Goal: Book appointment/travel/reservation

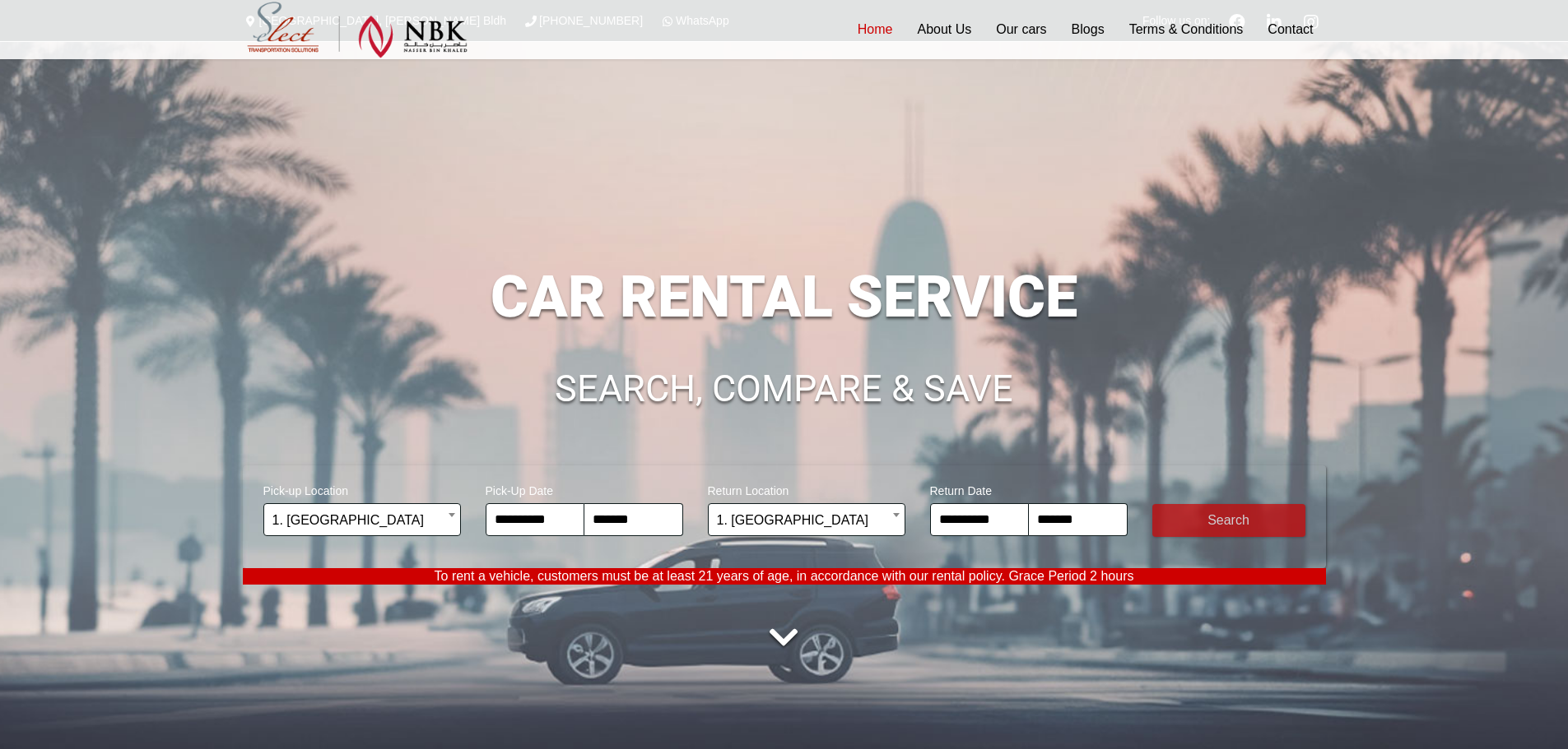
select select "*"
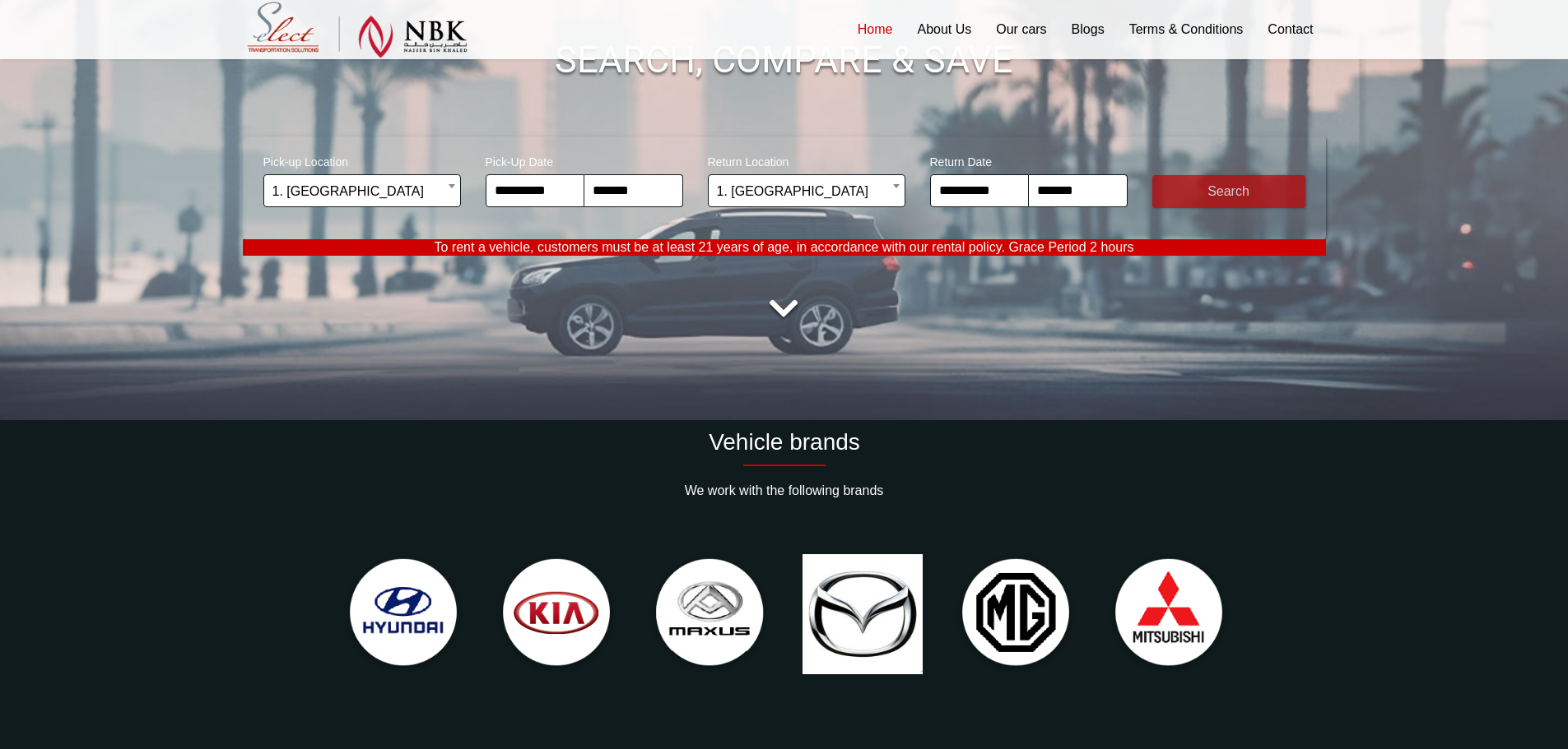
click at [1236, 187] on button "submit" at bounding box center [1229, 191] width 153 height 33
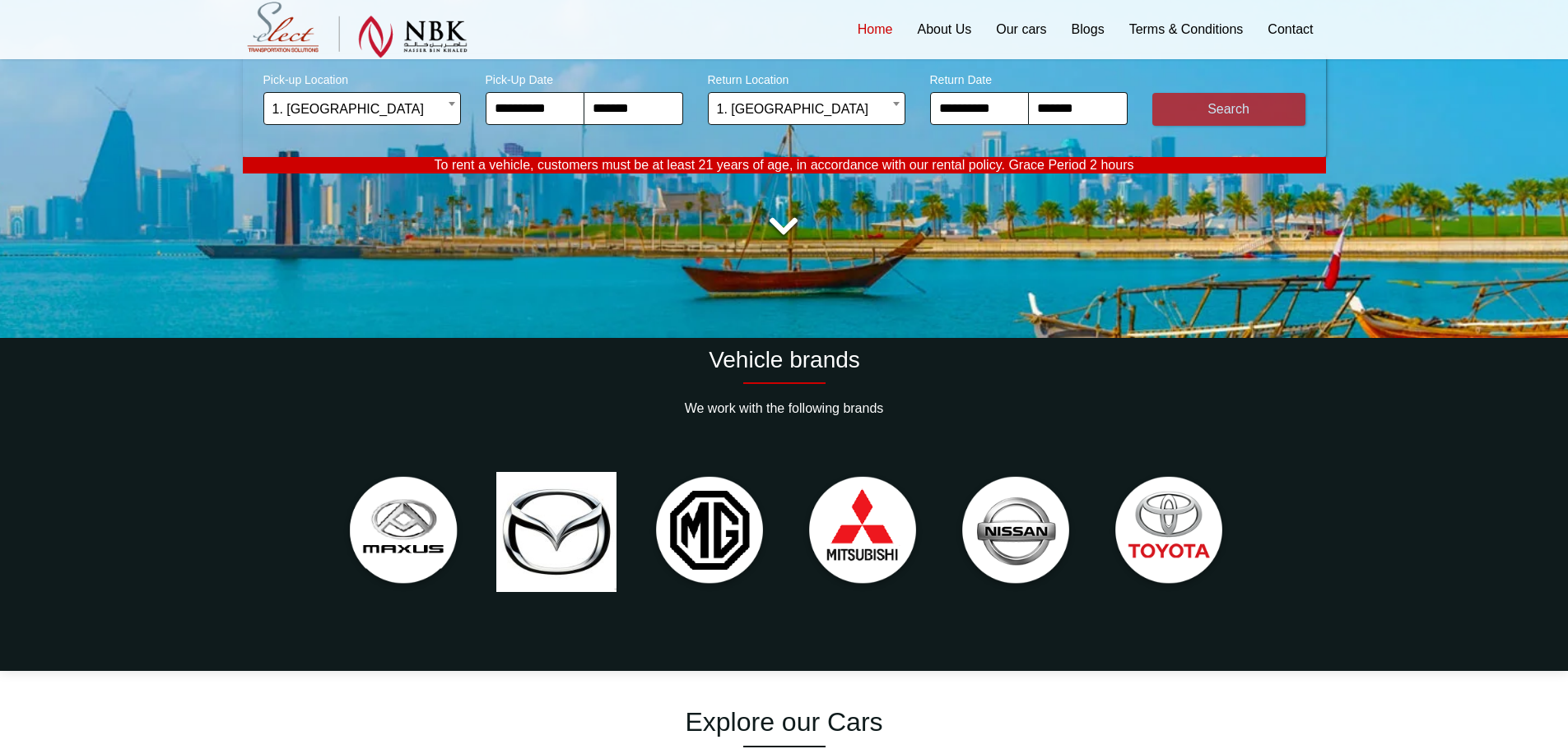
scroll to position [823, 0]
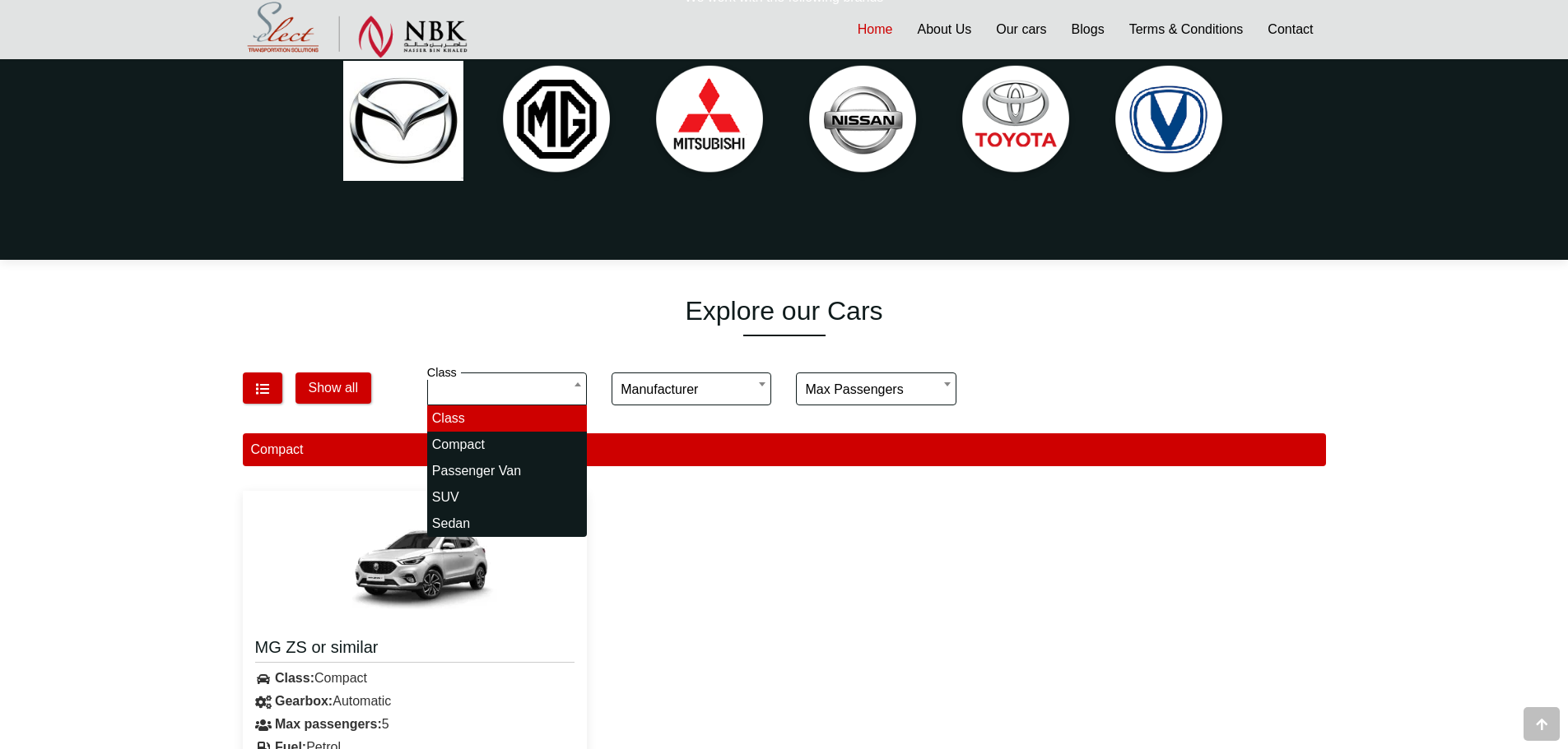
click at [924, 496] on div "MG ZS or similar Class: Compact Gearbox: Automatic A/C" at bounding box center [784, 686] width 1108 height 415
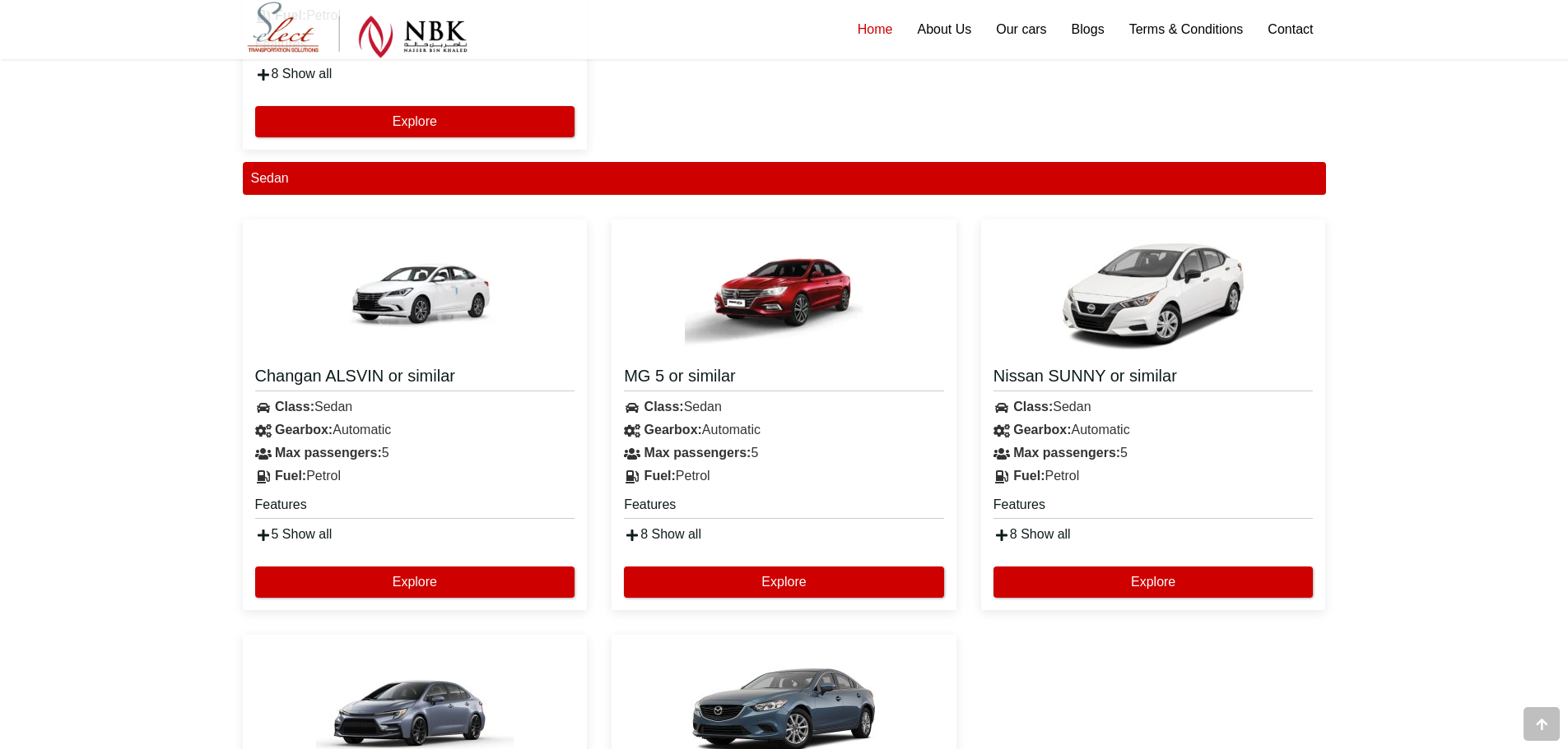
scroll to position [1563, 0]
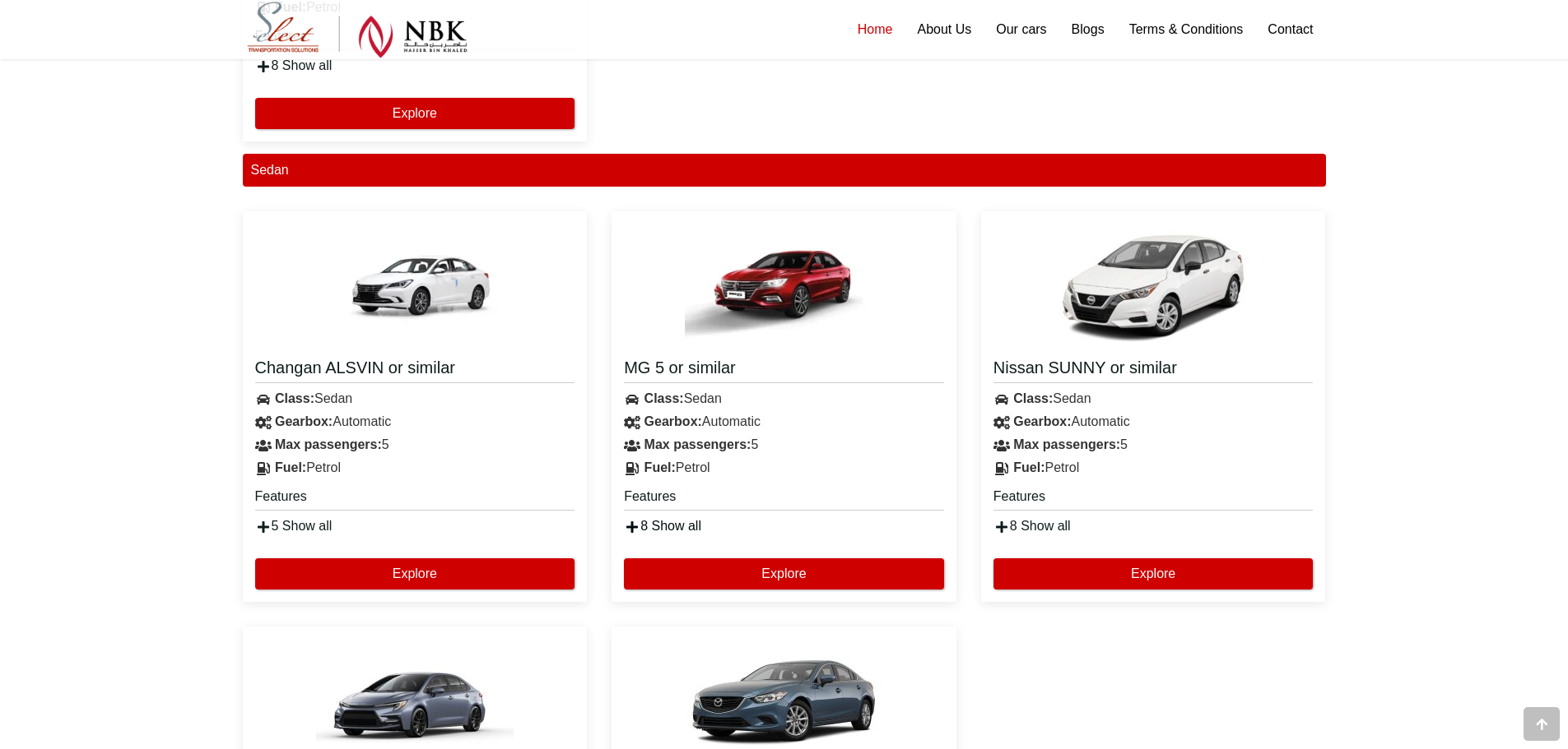
click at [693, 524] on link "8 Show all" at bounding box center [662, 527] width 77 height 14
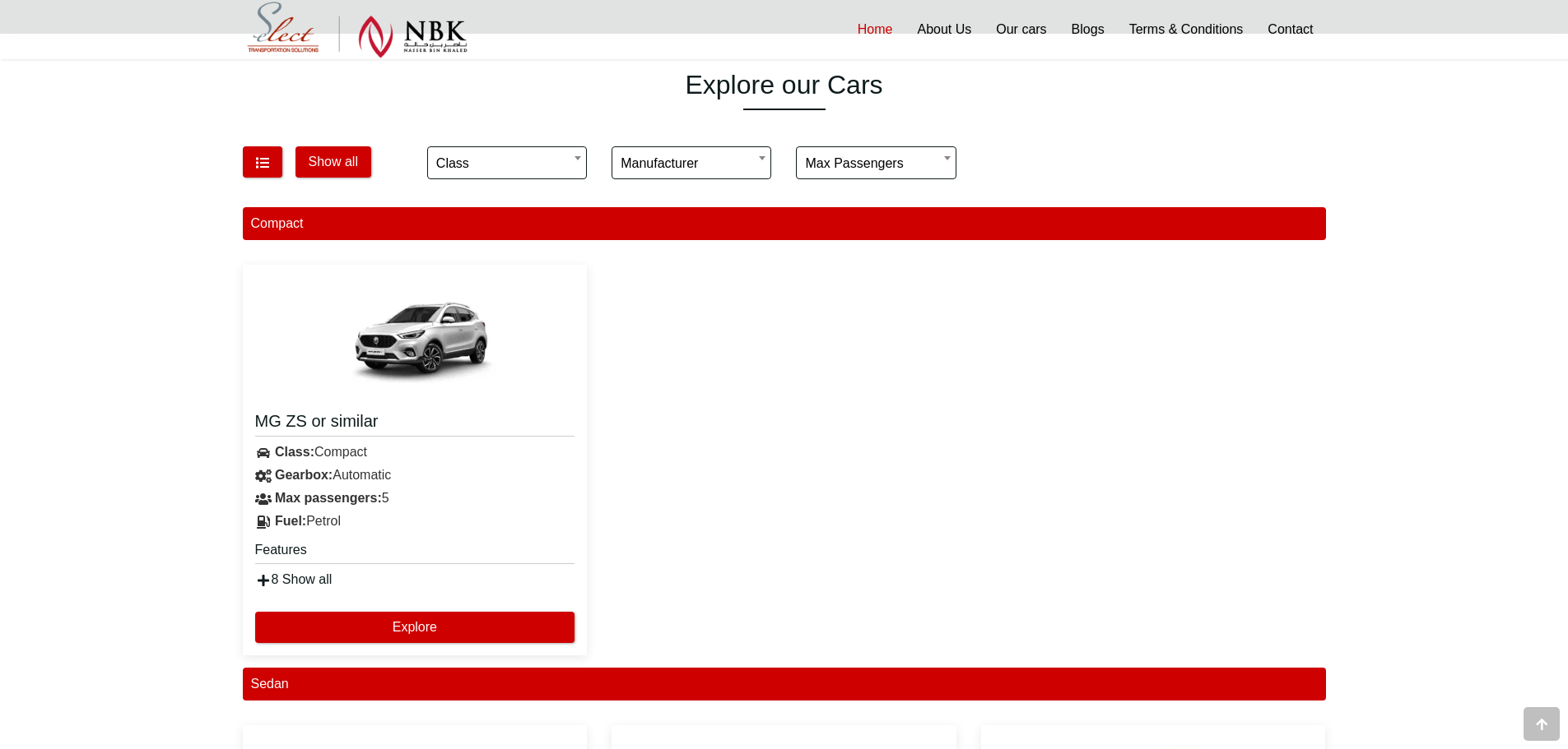
scroll to position [1069, 0]
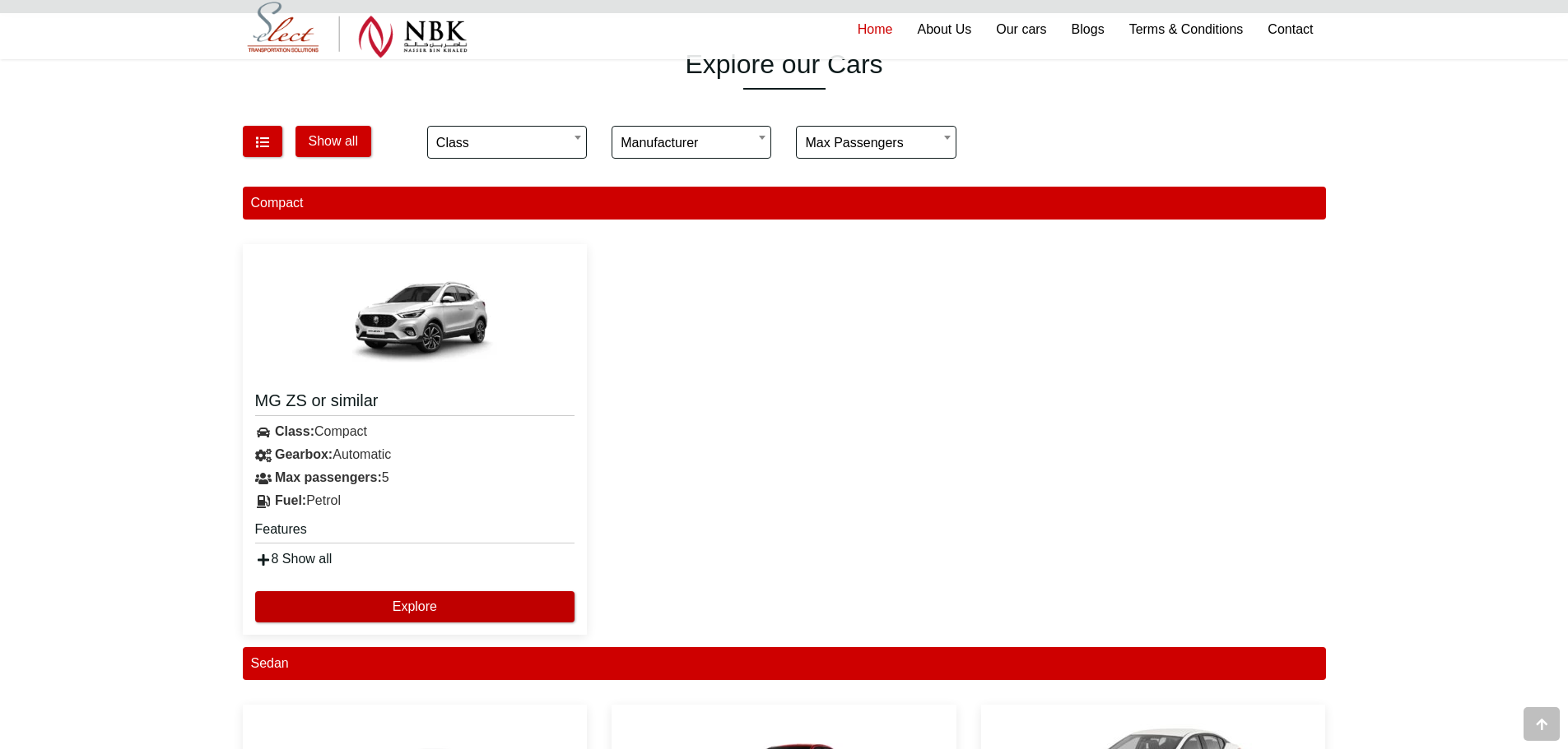
click at [411, 603] on button "Explore" at bounding box center [415, 606] width 320 height 31
